Goal: Task Accomplishment & Management: Manage account settings

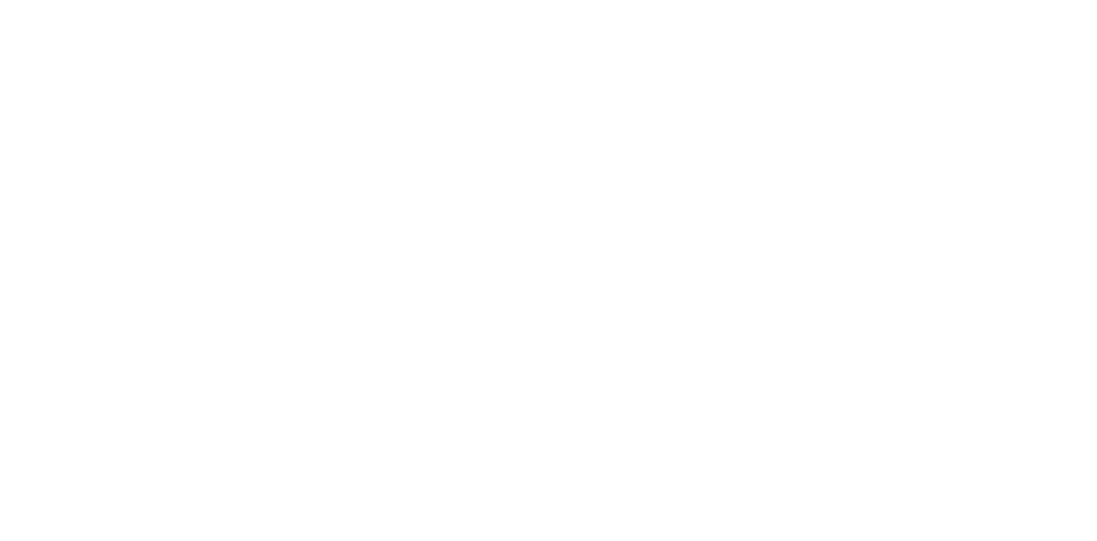
type input "**********"
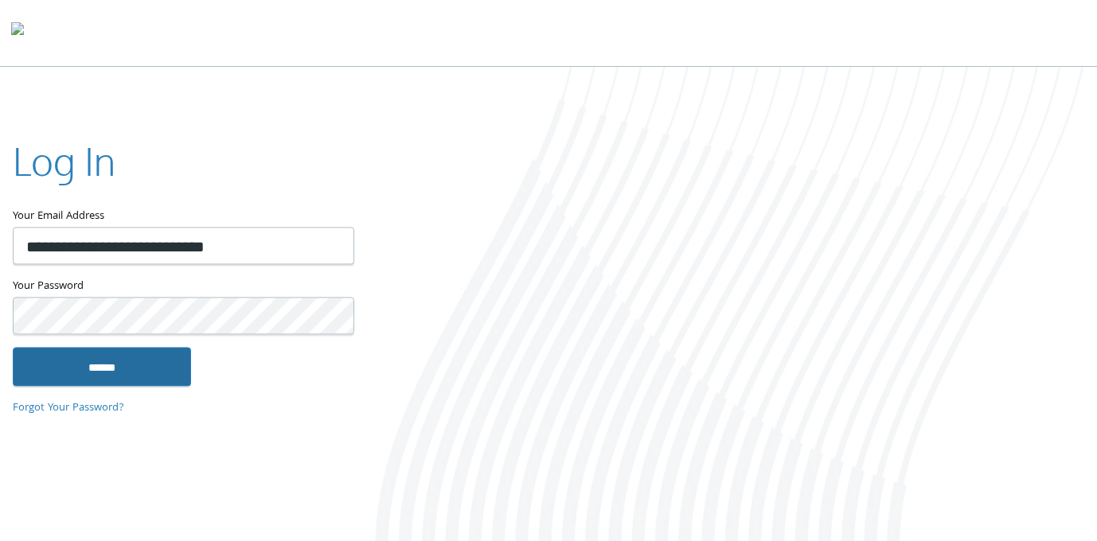
click at [104, 361] on input "******" at bounding box center [102, 367] width 178 height 38
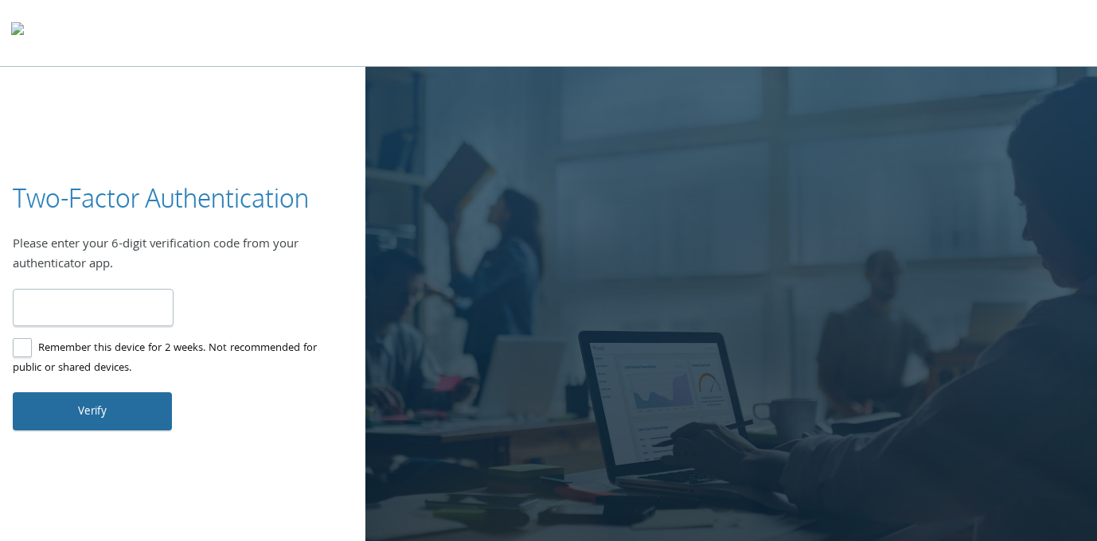
type input "******"
click at [99, 408] on button "Verify" at bounding box center [92, 411] width 159 height 38
